Goal: Information Seeking & Learning: Stay updated

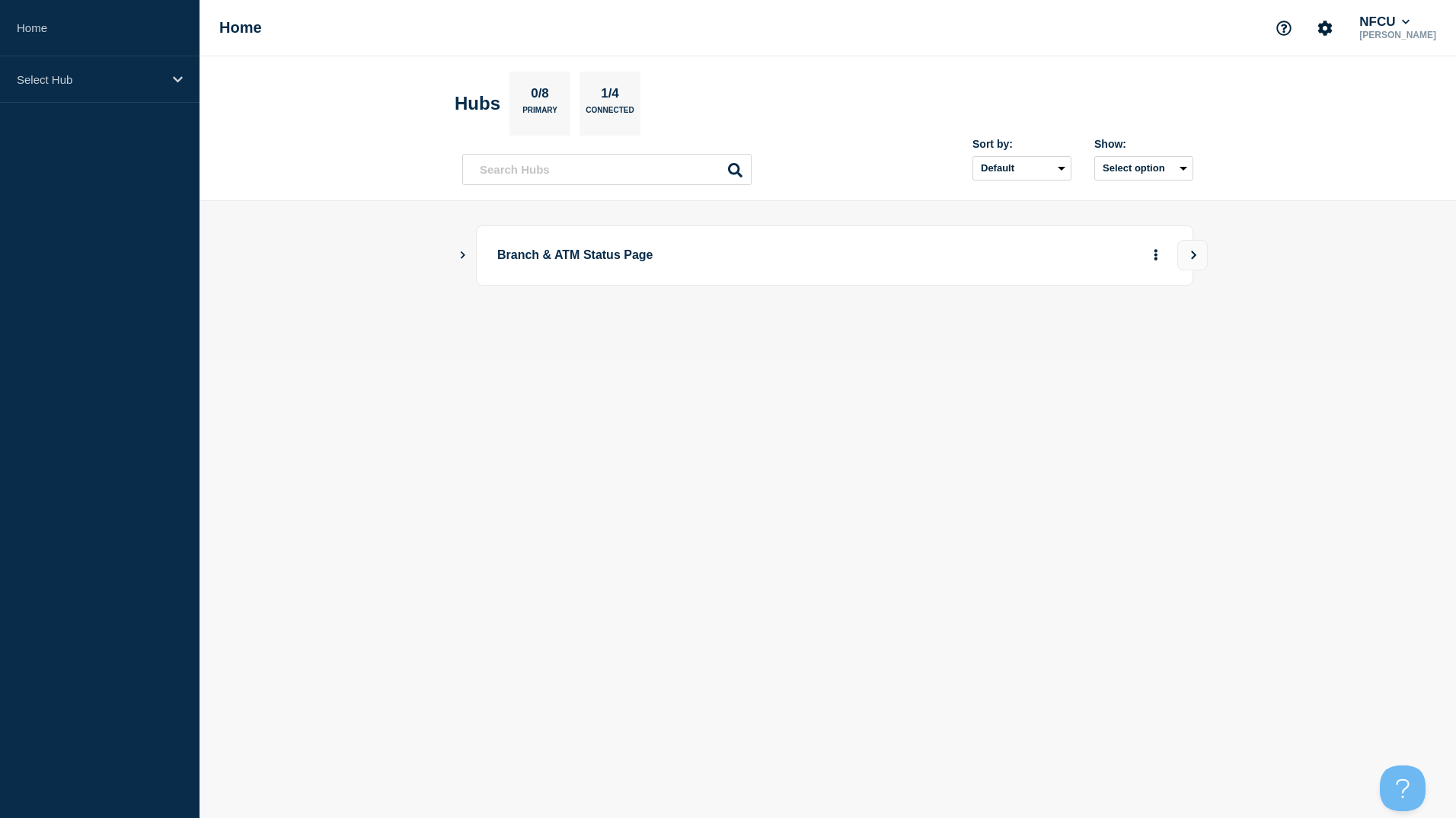
click at [465, 258] on icon "Show Connected Hubs" at bounding box center [463, 254] width 10 height 8
click at [459, 258] on icon "Show Connected Hubs" at bounding box center [463, 254] width 10 height 8
click at [1087, 336] on button "See overview" at bounding box center [1102, 333] width 81 height 31
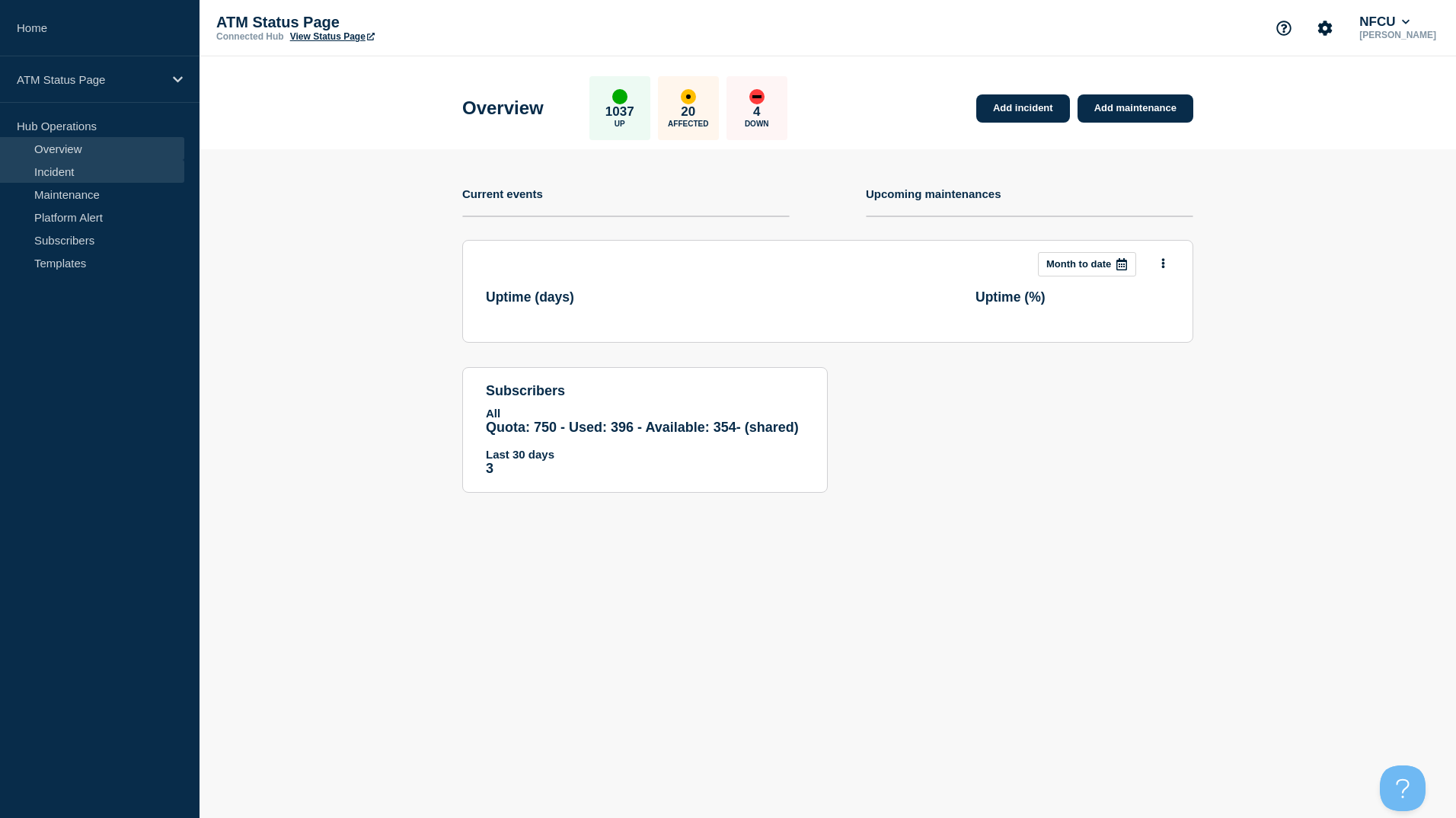
click at [107, 175] on link "Incident" at bounding box center [92, 171] width 184 height 23
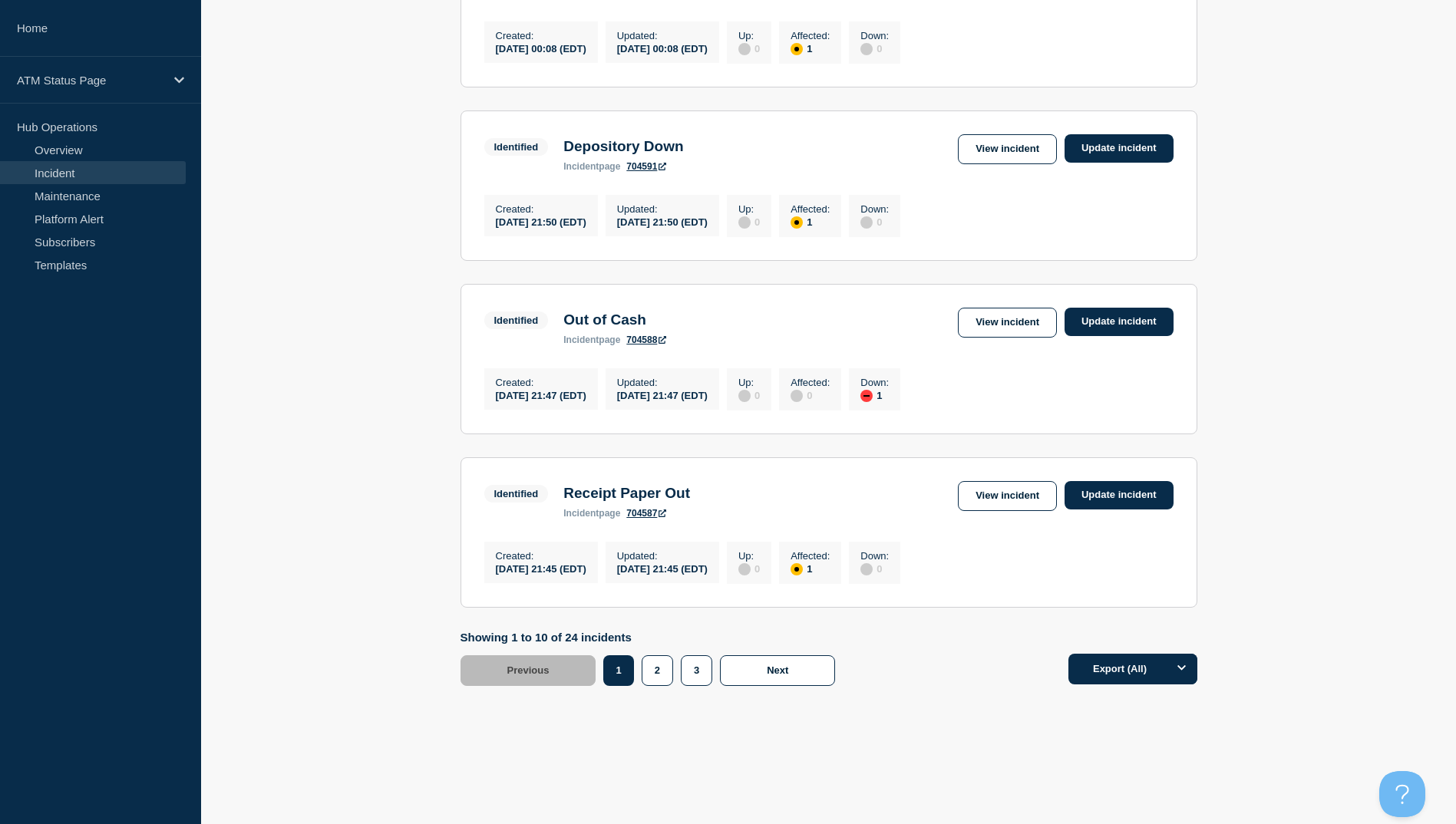
scroll to position [1475, 0]
click at [696, 674] on button "3" at bounding box center [696, 671] width 32 height 31
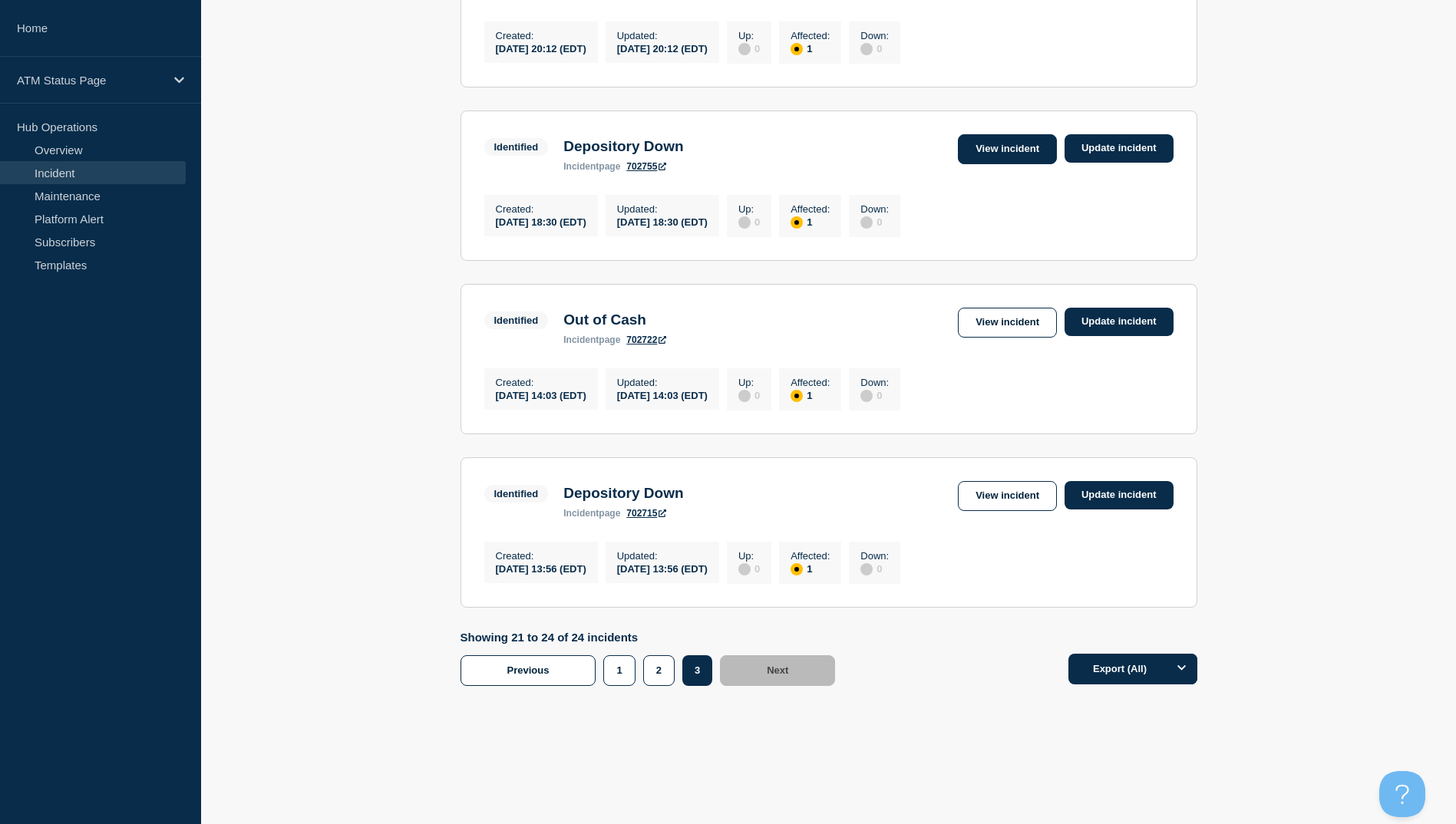
click at [995, 134] on link "View incident" at bounding box center [1007, 149] width 99 height 30
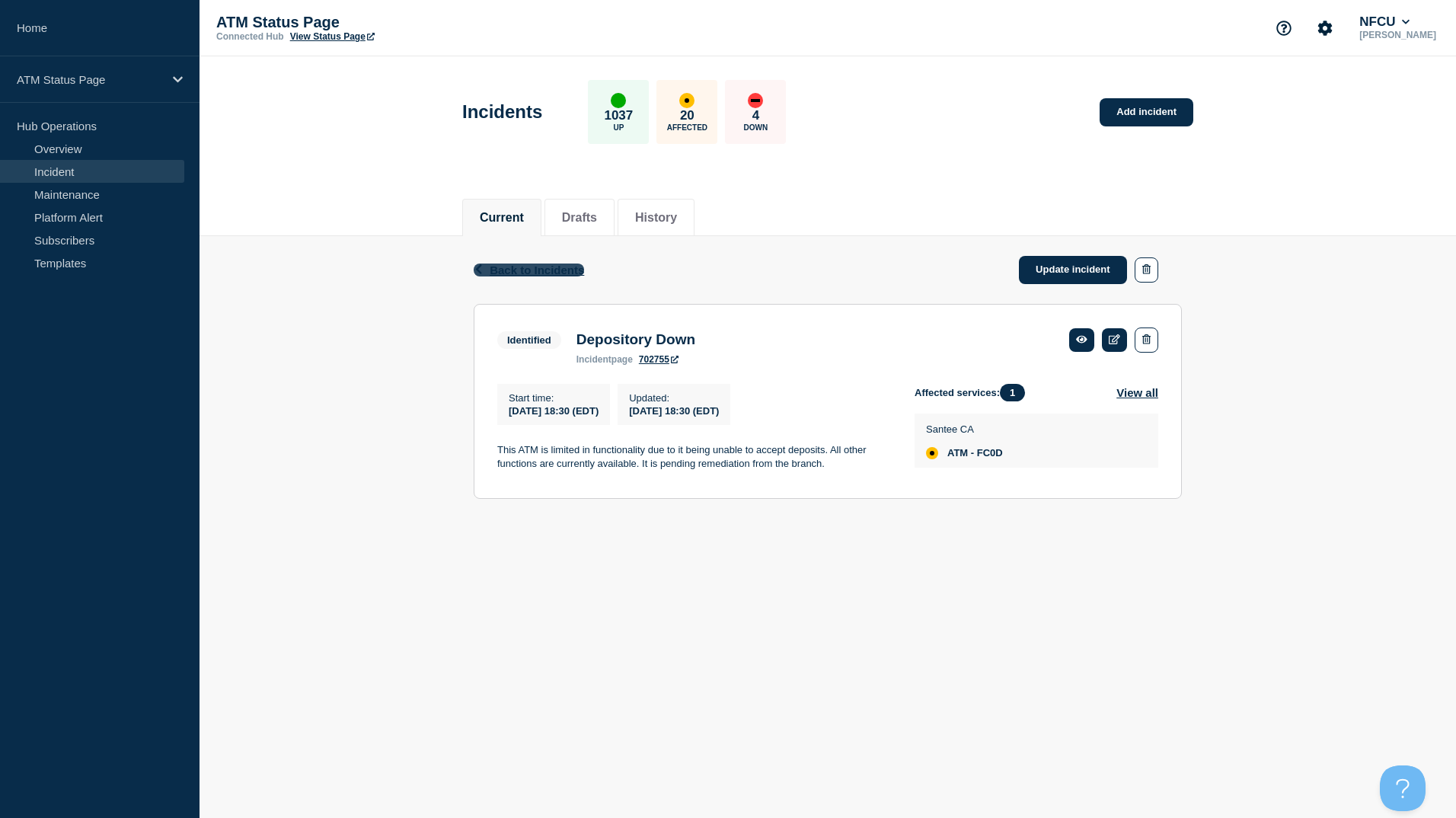
click at [561, 274] on span "Back to Incidents" at bounding box center [536, 270] width 95 height 13
